Goal: Browse casually: Explore the website without a specific task or goal

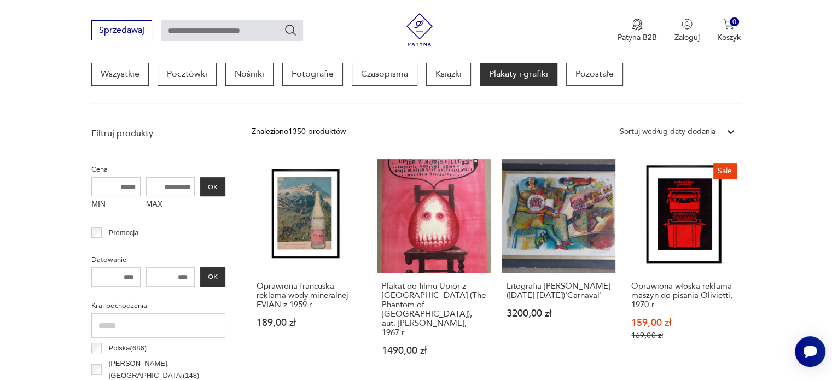
scroll to position [300, 0]
click at [353, 212] on link "Oprawiona francuska reklama wody mineralnej EVIAN z 1959 r 189,00 zł" at bounding box center [309, 268] width 114 height 218
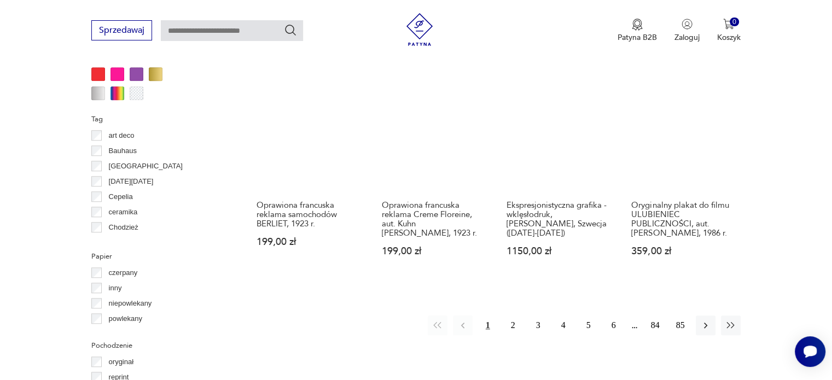
scroll to position [1064, 0]
